Goal: Task Accomplishment & Management: Use online tool/utility

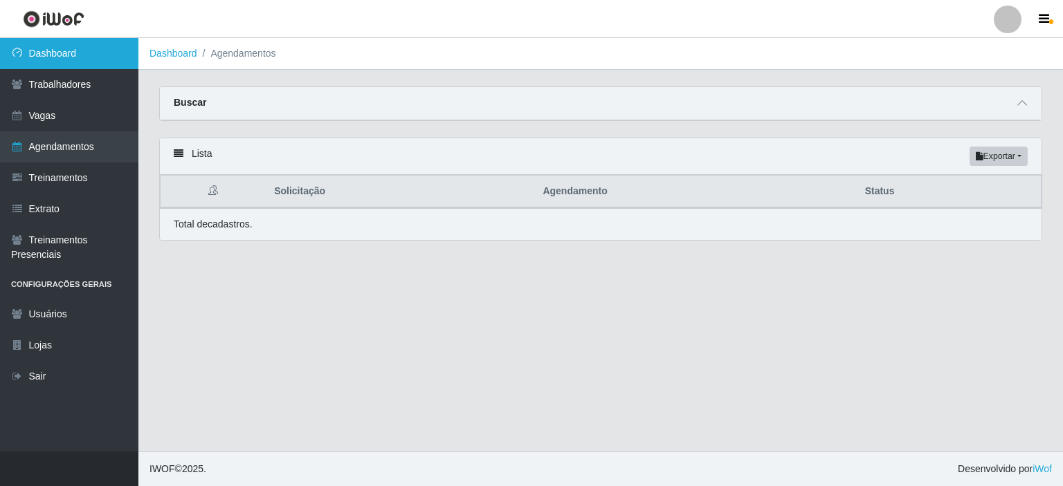
click at [63, 53] on link "Dashboard" at bounding box center [69, 53] width 138 height 31
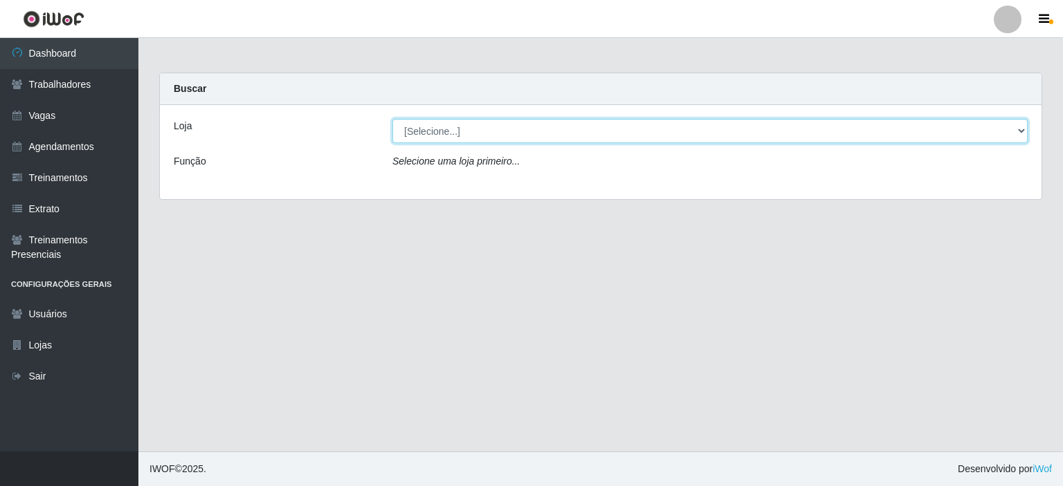
click at [1021, 132] on select "[Selecione...] [GEOGRAPHIC_DATA] - Shopping [GEOGRAPHIC_DATA]" at bounding box center [709, 131] width 635 height 24
select select "424"
click at [392, 119] on select "[Selecione...] [GEOGRAPHIC_DATA] - Shopping [GEOGRAPHIC_DATA]" at bounding box center [709, 131] width 635 height 24
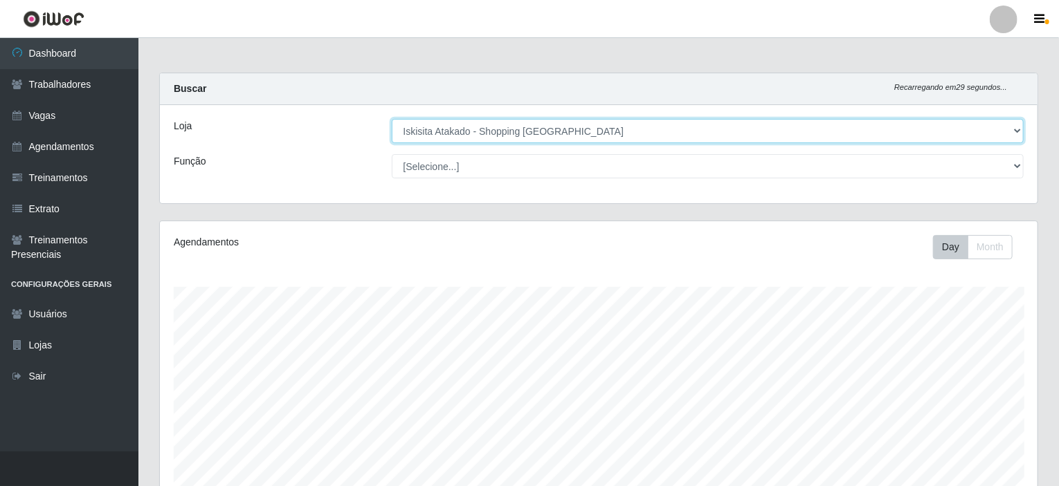
scroll to position [287, 877]
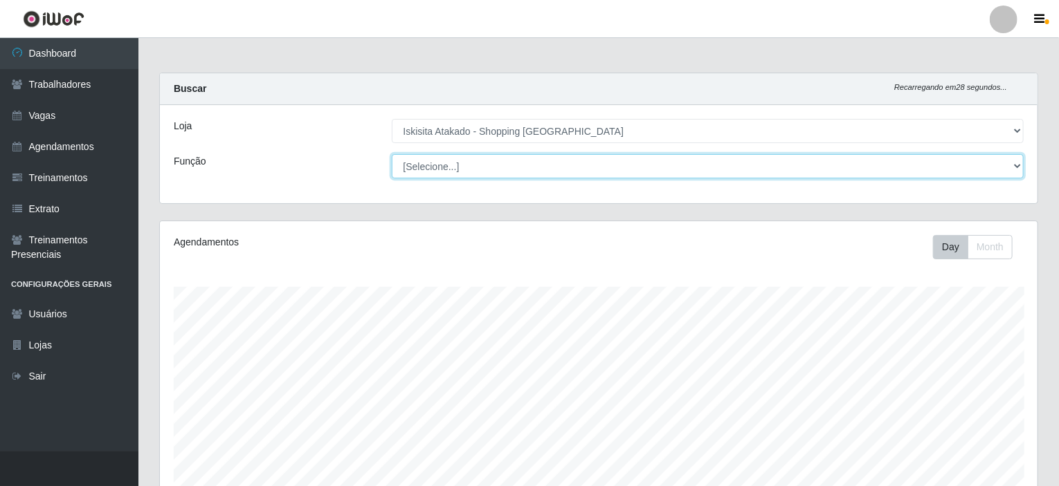
click at [671, 161] on select "[Selecione...] Auxiliar de Estacionamento Auxiliar de Estacionamento + Auxiliar…" at bounding box center [708, 166] width 632 height 24
select select "72"
click at [392, 154] on select "[Selecione...] Auxiliar de Estacionamento Auxiliar de Estacionamento + Auxiliar…" at bounding box center [708, 166] width 632 height 24
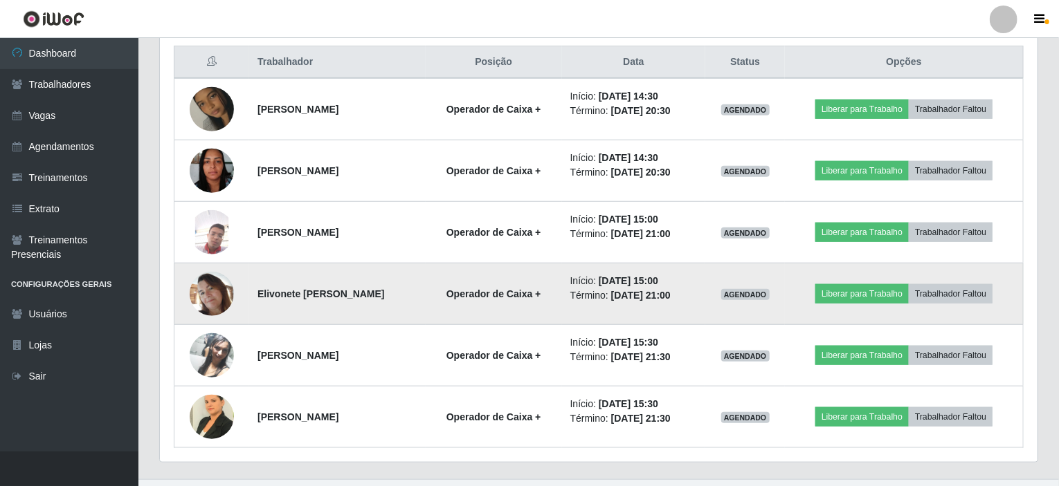
scroll to position [552, 0]
